Goal: Task Accomplishment & Management: Use online tool/utility

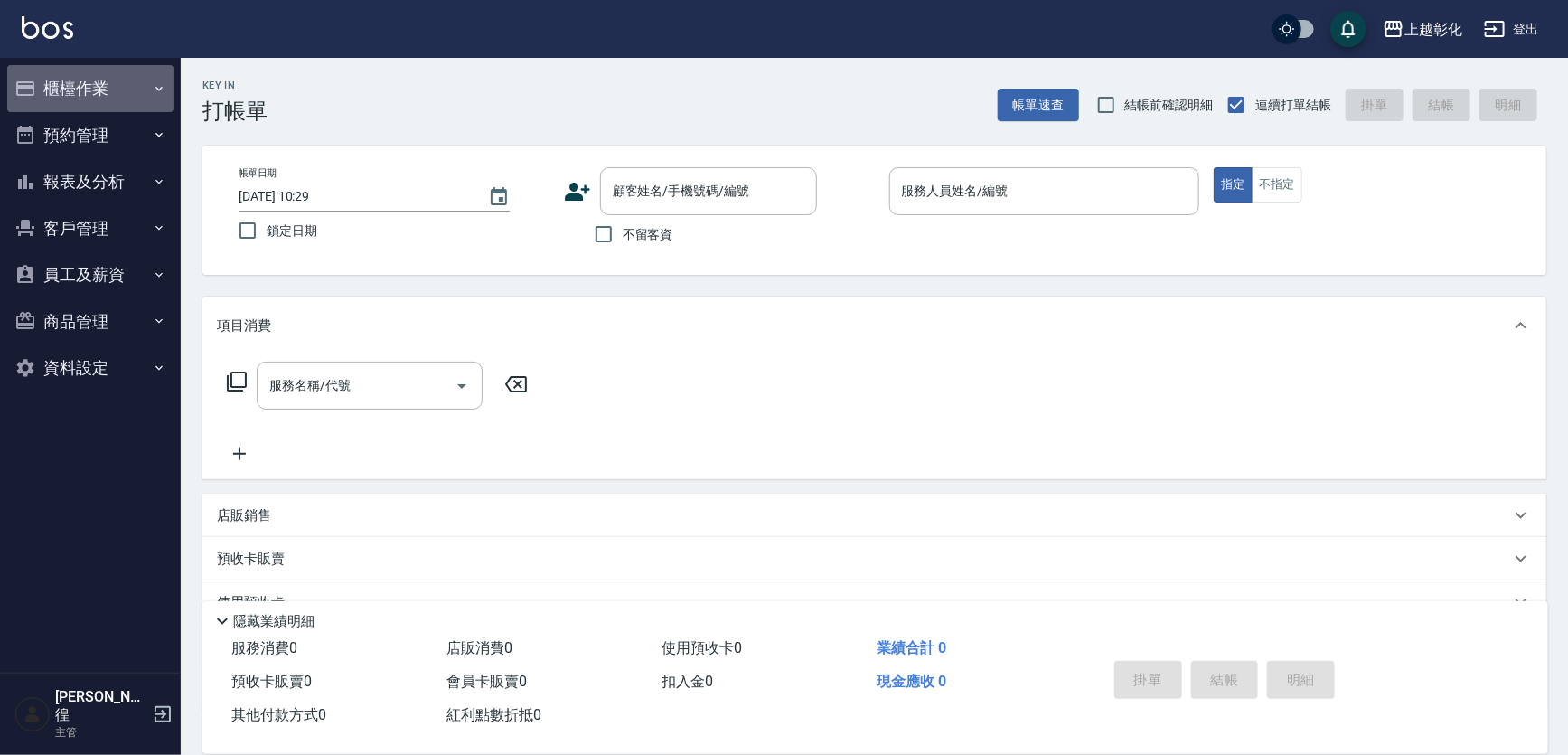
click at [70, 78] on button "櫃檯作業" at bounding box center [91, 89] width 166 height 47
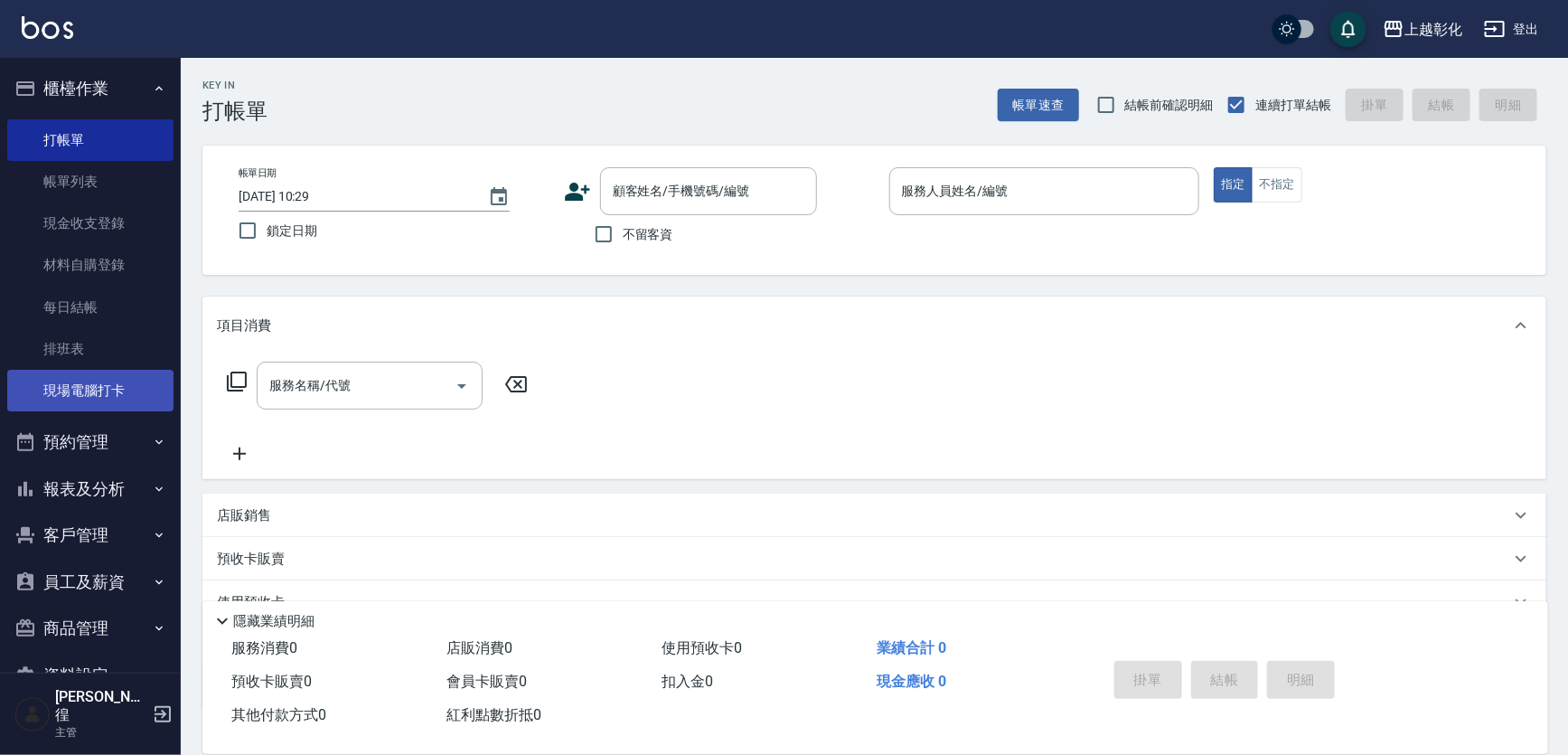
click at [53, 385] on link "現場電腦打卡" at bounding box center [91, 391] width 166 height 42
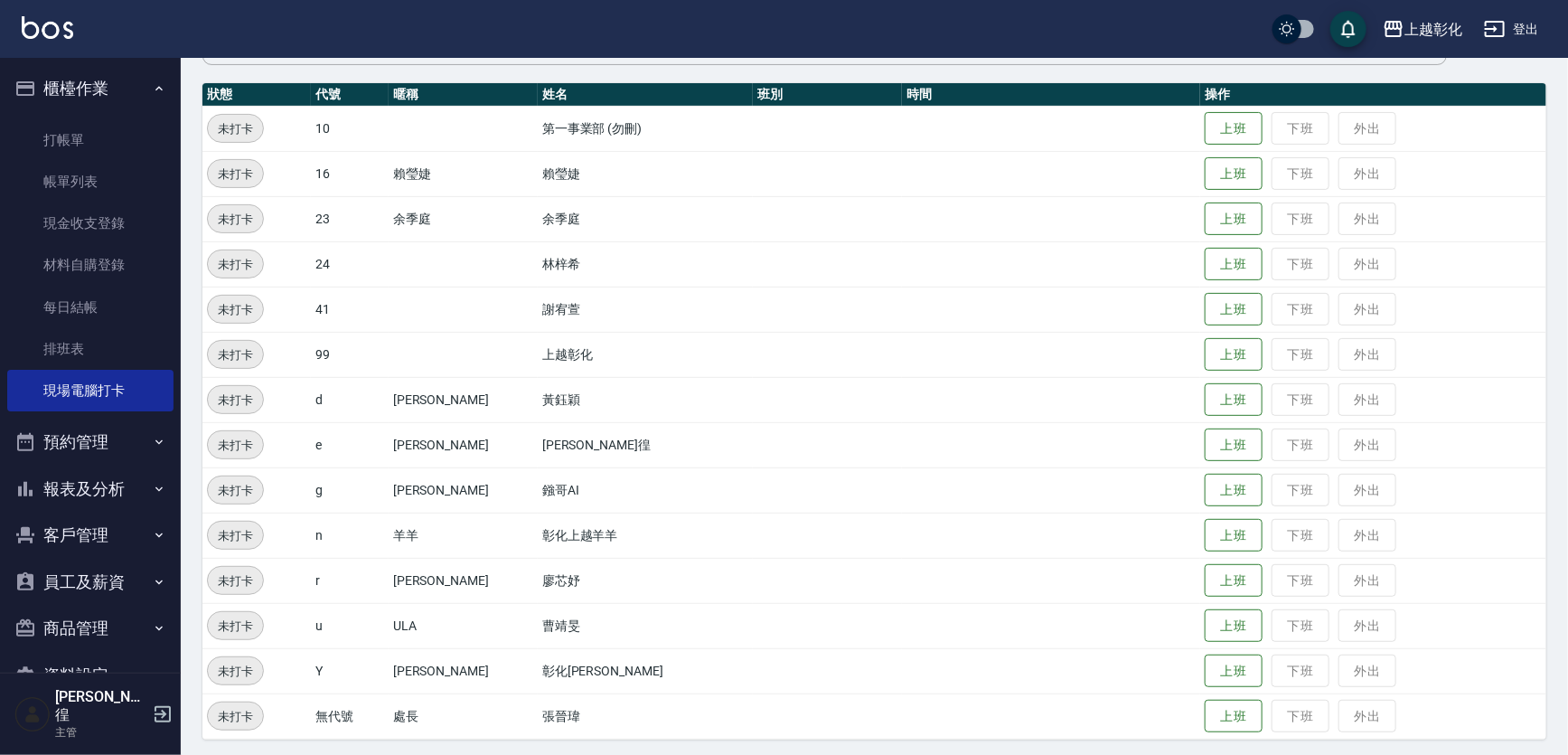
scroll to position [191, 0]
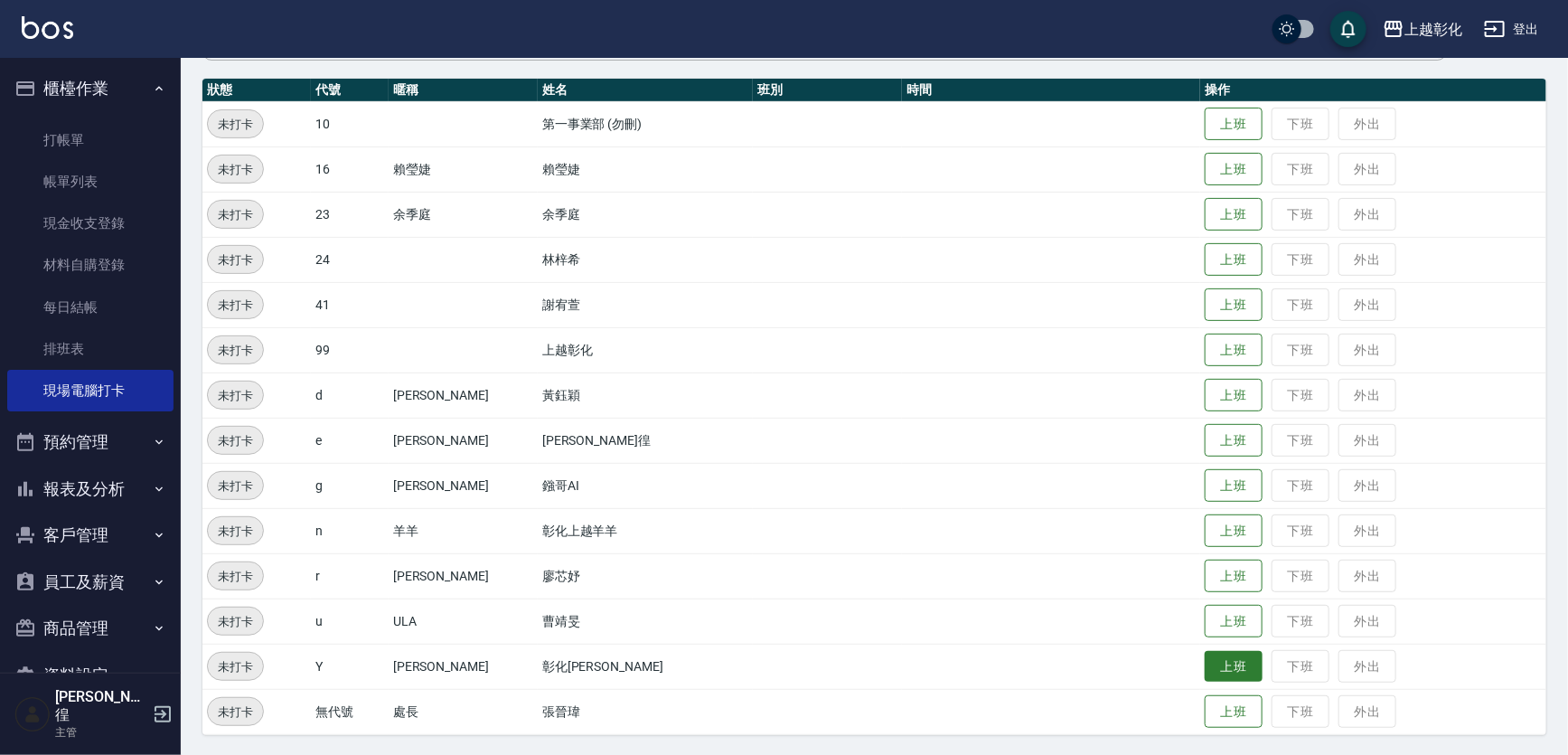
drag, startPoint x: 1199, startPoint y: 668, endPoint x: 1212, endPoint y: 655, distance: 18.4
click at [1205, 669] on button "上班" at bounding box center [1233, 667] width 58 height 32
click at [1205, 224] on button "上班" at bounding box center [1233, 215] width 58 height 32
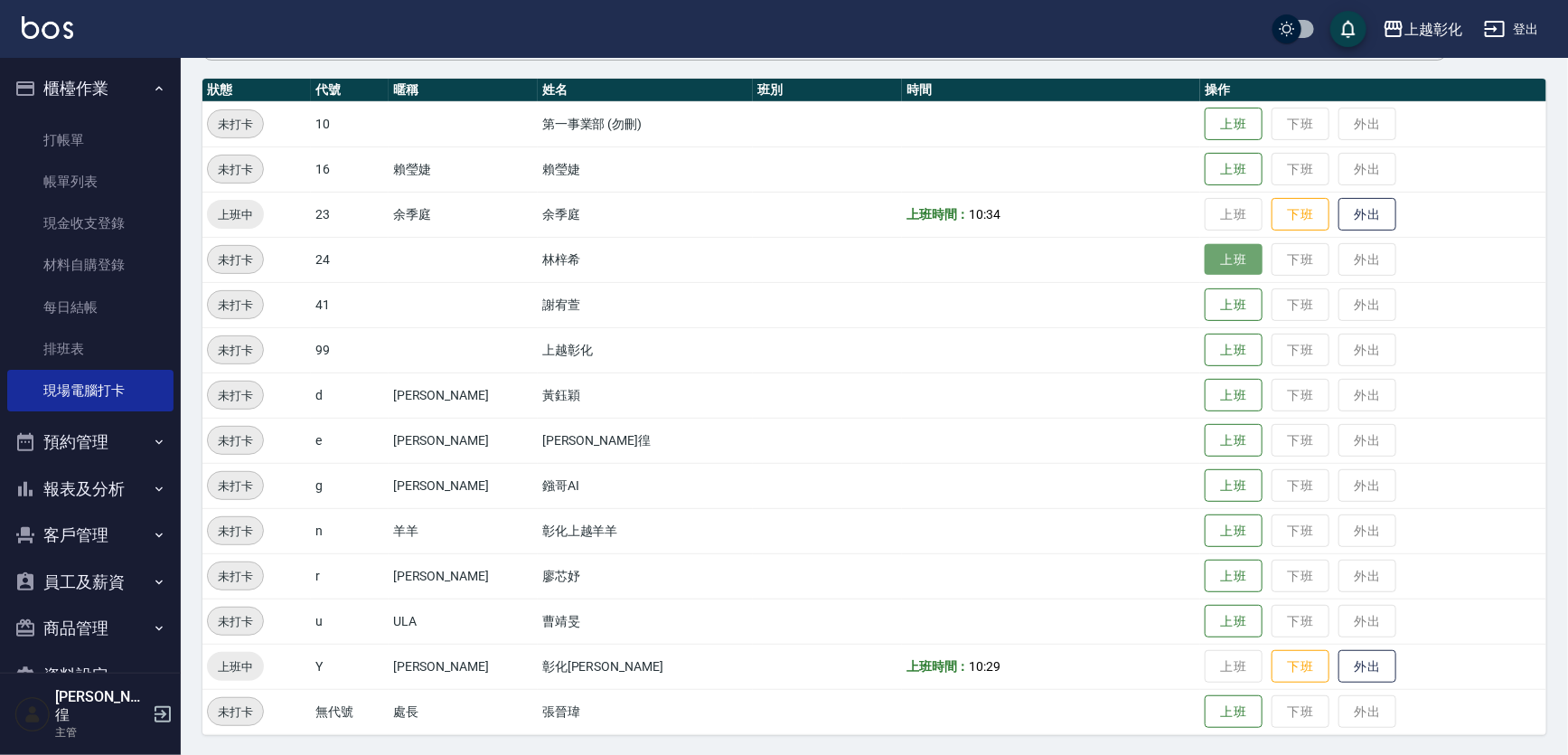
click at [1208, 267] on button "上班" at bounding box center [1233, 260] width 58 height 32
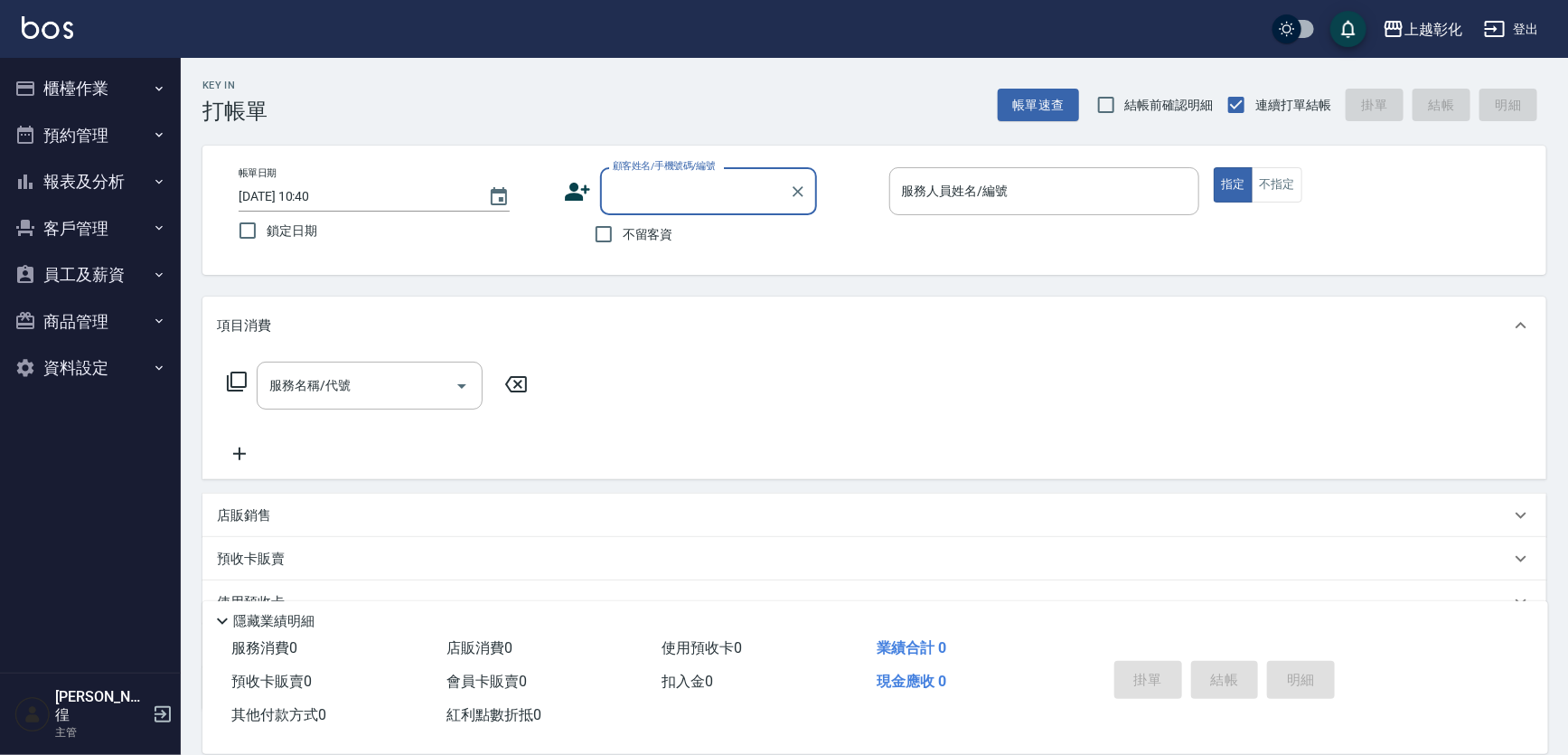
click at [101, 99] on button "櫃檯作業" at bounding box center [91, 89] width 166 height 47
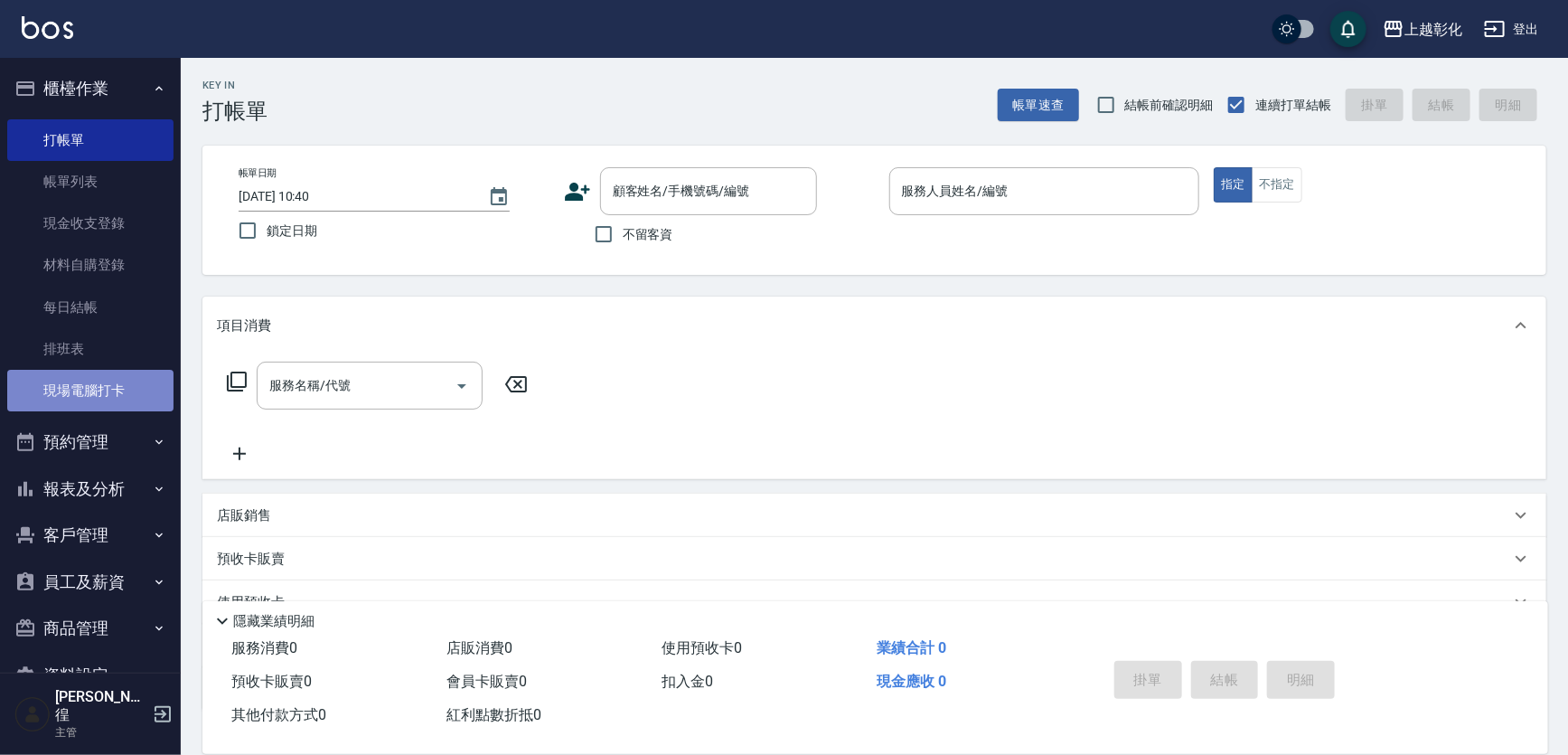
click at [137, 397] on link "現場電腦打卡" at bounding box center [91, 391] width 166 height 42
click at [137, 394] on link "現場電腦打卡" at bounding box center [91, 391] width 166 height 42
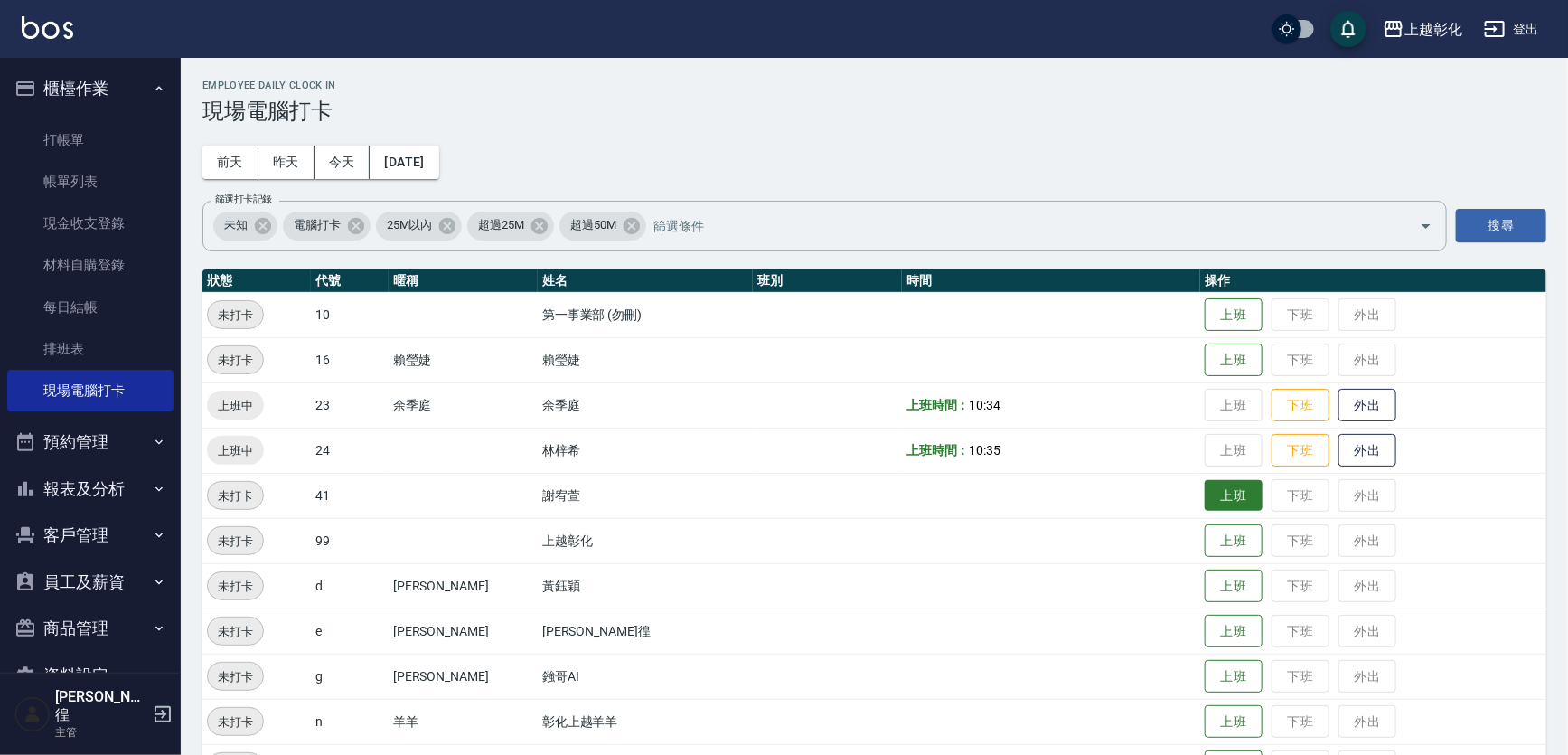
click at [1205, 489] on button "上班" at bounding box center [1233, 496] width 58 height 32
